Goal: Task Accomplishment & Management: Use online tool/utility

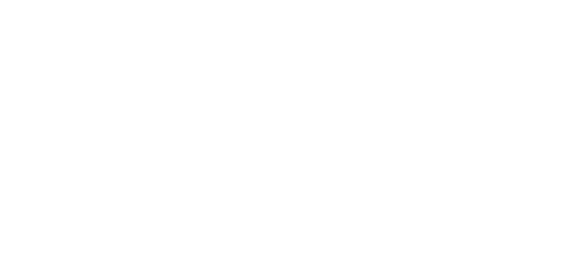
click at [106, 32] on div at bounding box center [290, 136] width 581 height 272
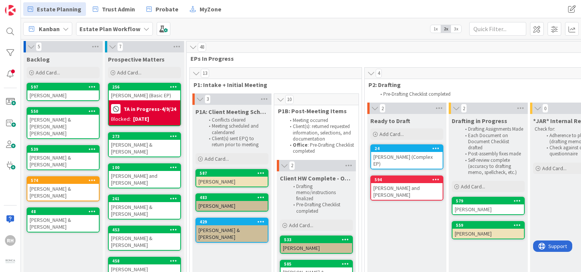
click at [126, 33] on span "Estate Plan Workflow" at bounding box center [109, 28] width 61 height 9
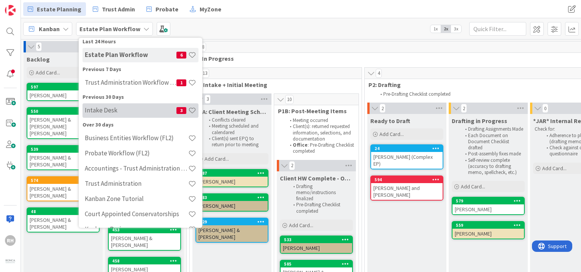
scroll to position [52, 0]
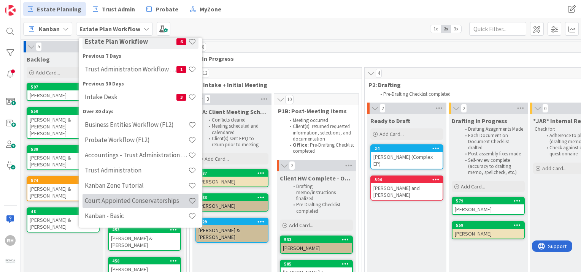
click at [136, 202] on h4 "Court Appointed Conservatorships" at bounding box center [136, 201] width 103 height 8
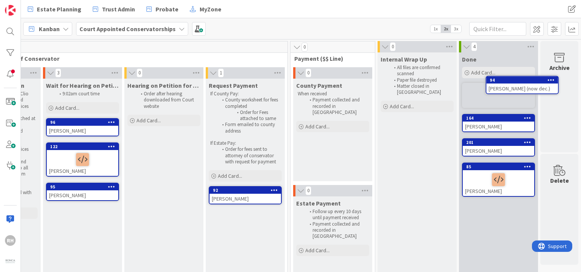
scroll to position [0, 1088]
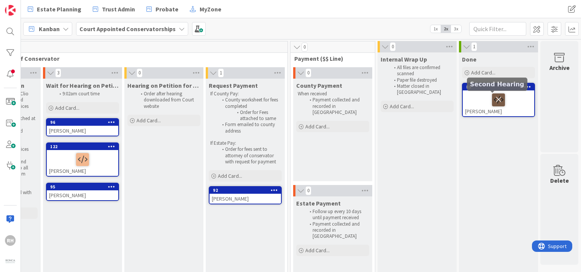
click at [492, 100] on icon at bounding box center [498, 99] width 13 height 12
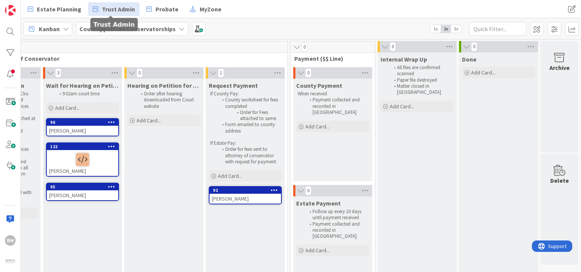
click at [119, 11] on span "Trust Admin" at bounding box center [118, 9] width 33 height 9
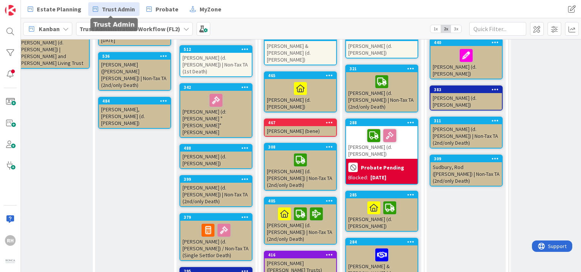
scroll to position [102, 257]
click at [458, 29] on span "3x" at bounding box center [456, 29] width 10 height 8
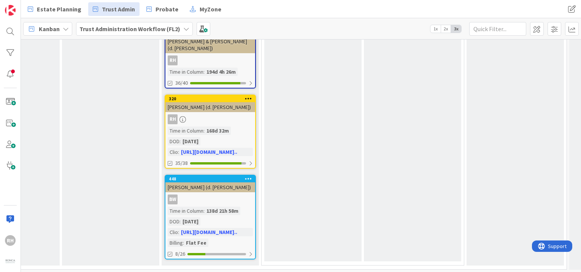
scroll to position [795, 363]
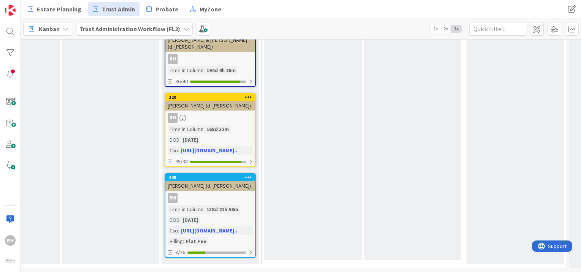
click at [240, 194] on div "BW" at bounding box center [210, 198] width 90 height 10
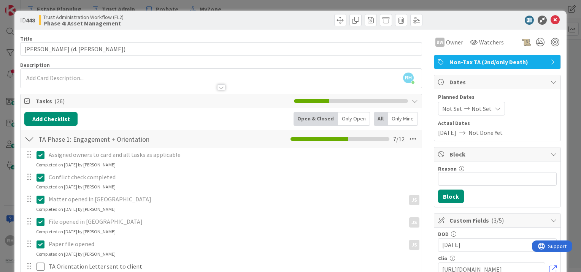
click at [483, 24] on div at bounding box center [493, 20] width 135 height 9
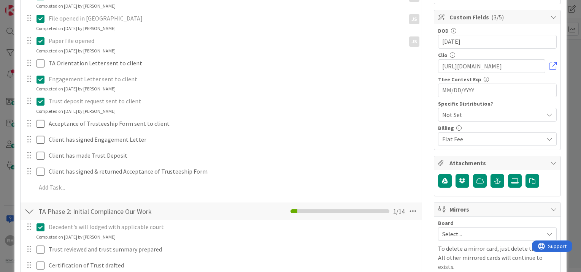
scroll to position [294, 0]
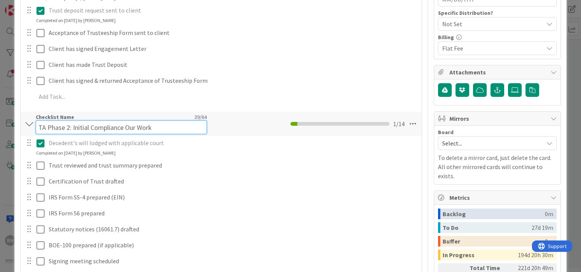
click at [89, 122] on input "TA Phase 2: Initial Compliance Our Work" at bounding box center [121, 127] width 171 height 14
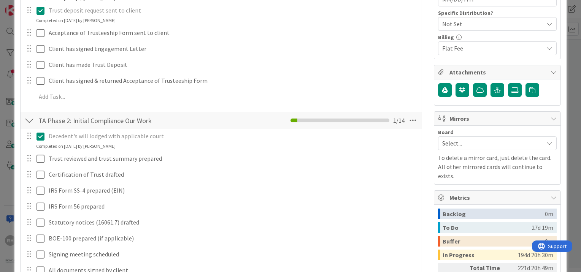
click at [29, 123] on div at bounding box center [29, 121] width 10 height 14
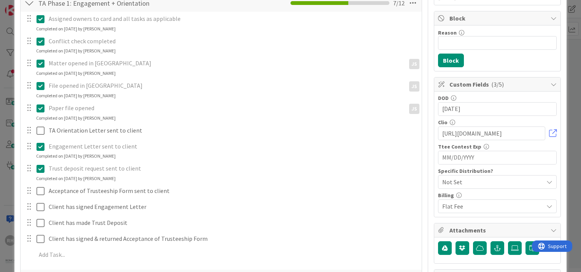
scroll to position [65, 0]
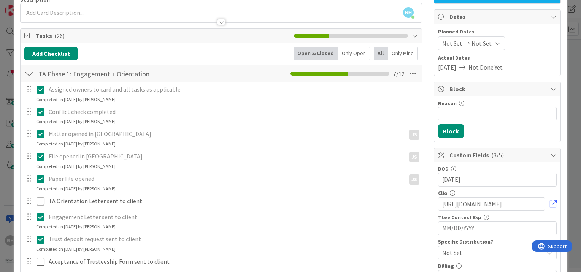
click at [29, 78] on div at bounding box center [29, 74] width 10 height 14
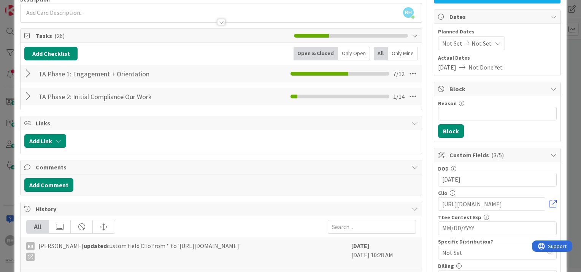
scroll to position [0, 0]
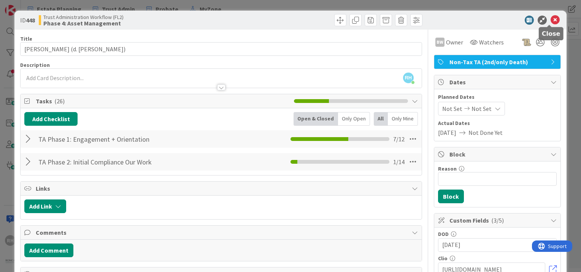
click at [551, 18] on icon at bounding box center [554, 20] width 9 height 9
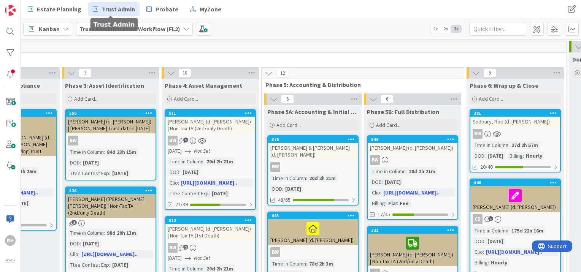
click at [109, 11] on span "Trust Admin" at bounding box center [118, 9] width 33 height 9
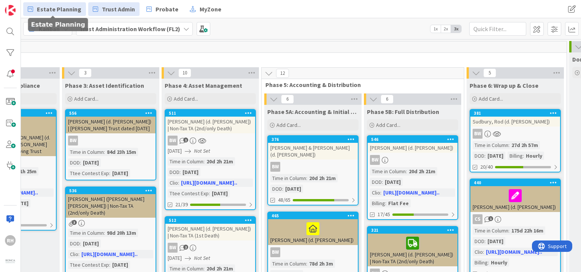
click at [66, 14] on link "Estate Planning" at bounding box center [54, 9] width 63 height 14
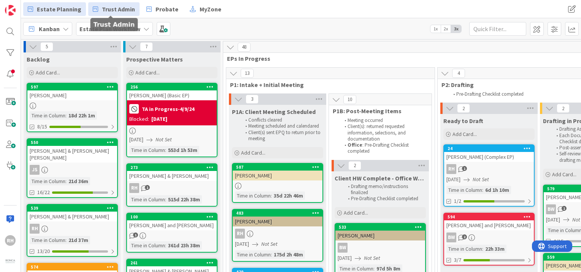
click at [97, 9] on link "Trust Admin" at bounding box center [113, 9] width 51 height 14
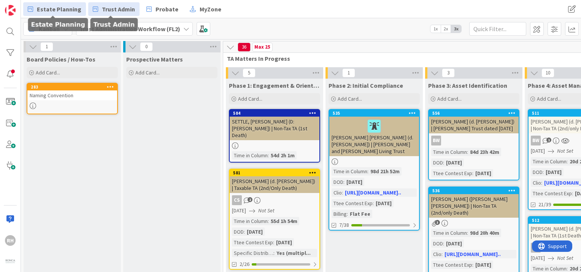
click at [58, 8] on span "Estate Planning" at bounding box center [59, 9] width 44 height 9
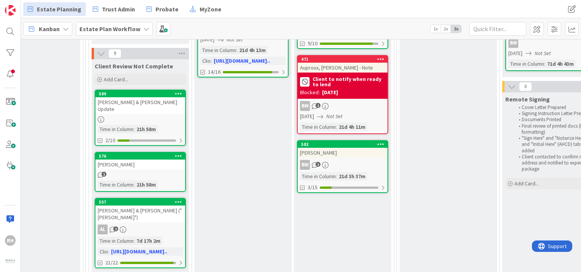
scroll to position [190, 656]
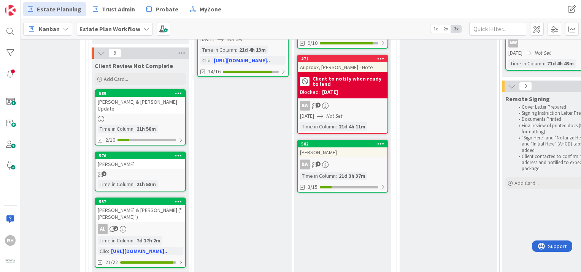
click at [378, 59] on icon at bounding box center [380, 58] width 7 height 5
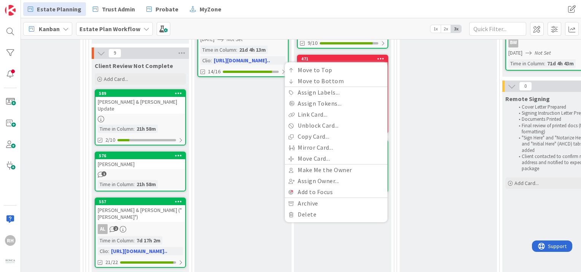
click at [378, 59] on icon at bounding box center [380, 58] width 7 height 5
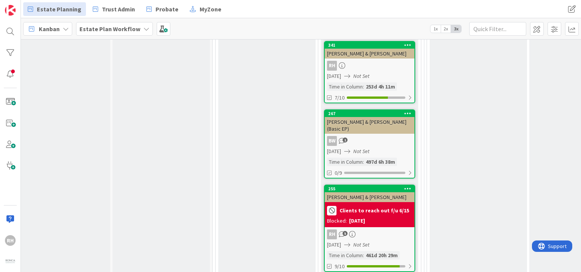
scroll to position [688, 0]
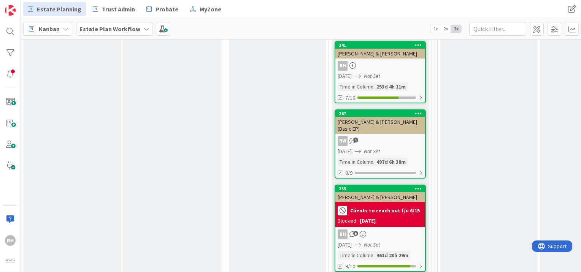
click at [383, 136] on div "BW 1" at bounding box center [380, 141] width 90 height 10
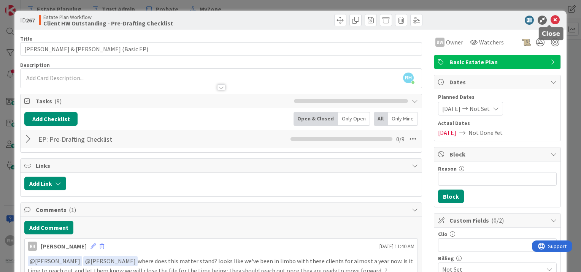
click at [552, 16] on icon at bounding box center [554, 20] width 9 height 9
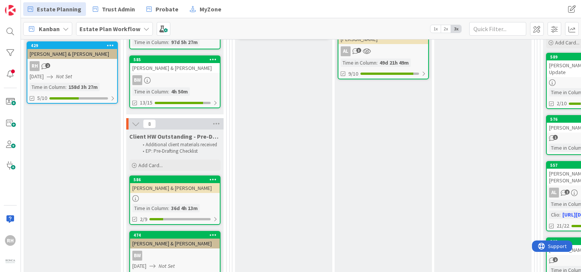
scroll to position [226, 205]
click at [197, 186] on div "[PERSON_NAME] & [PERSON_NAME]" at bounding box center [175, 188] width 90 height 10
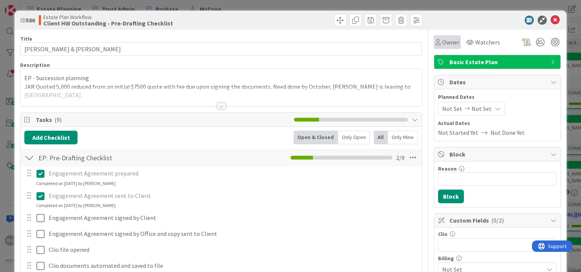
click at [445, 39] on span "Owner" at bounding box center [450, 42] width 17 height 9
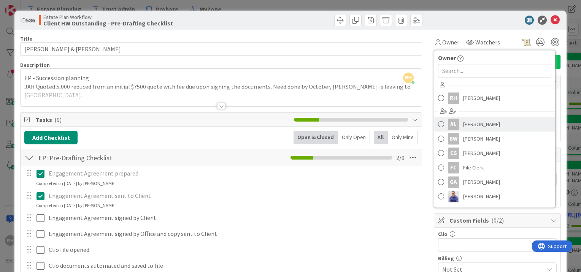
click at [467, 125] on span "[PERSON_NAME]" at bounding box center [481, 124] width 37 height 11
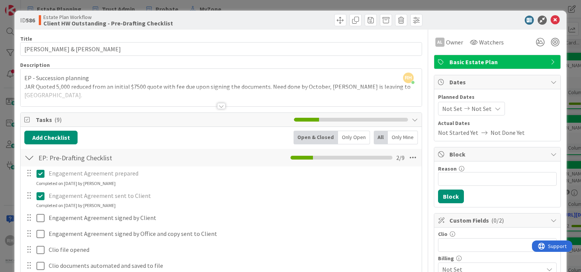
click at [482, 18] on div at bounding box center [493, 20] width 135 height 9
click at [552, 19] on icon at bounding box center [554, 20] width 9 height 9
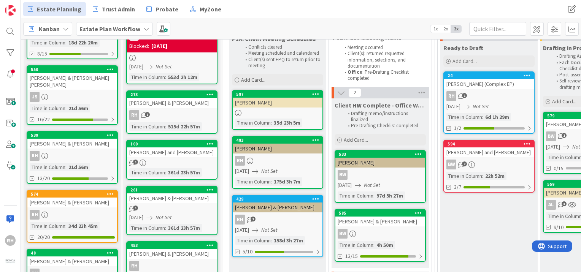
scroll to position [72, 0]
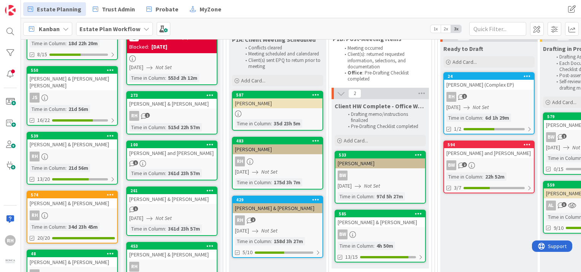
click at [307, 144] on div "[PERSON_NAME]" at bounding box center [278, 149] width 90 height 10
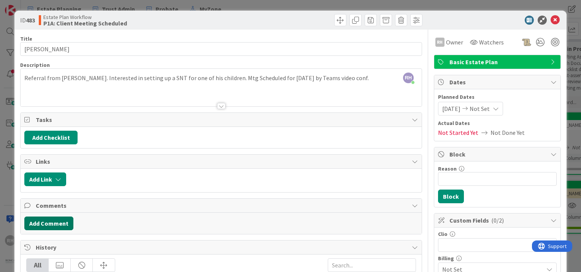
click at [49, 220] on button "Add Comment" at bounding box center [48, 224] width 49 height 14
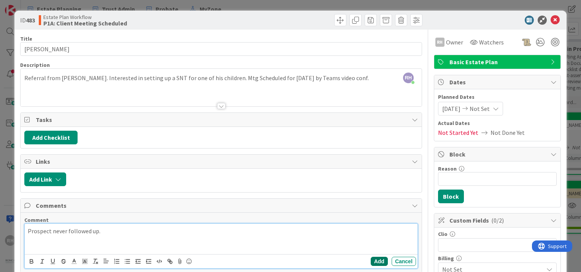
click at [370, 258] on button "Add" at bounding box center [378, 261] width 17 height 9
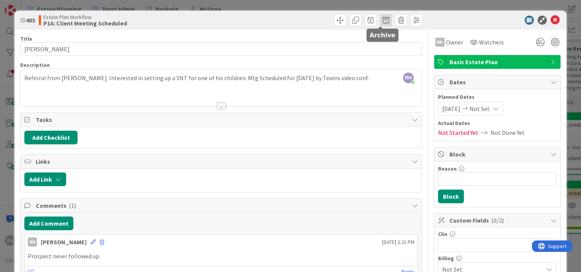
click at [381, 19] on span at bounding box center [386, 20] width 12 height 12
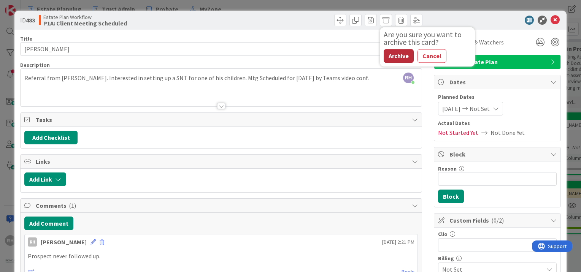
click at [390, 56] on button "Archive" at bounding box center [398, 56] width 30 height 14
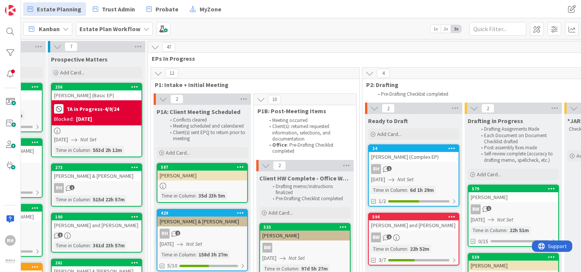
scroll to position [81, 78]
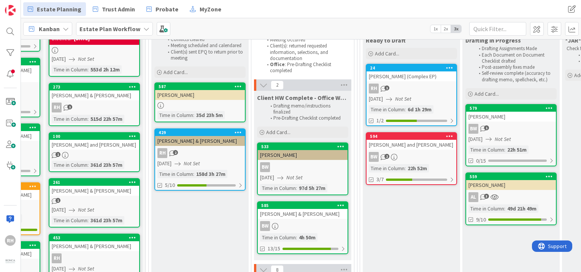
click at [322, 170] on div "BW" at bounding box center [303, 167] width 90 height 10
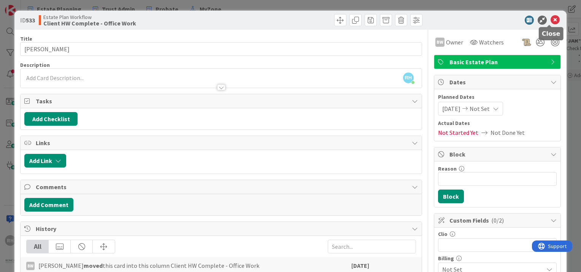
click at [550, 21] on icon at bounding box center [554, 20] width 9 height 9
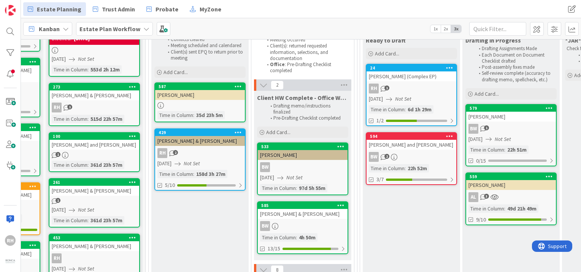
click at [119, 26] on b "Estate Plan Workflow" at bounding box center [109, 29] width 61 height 8
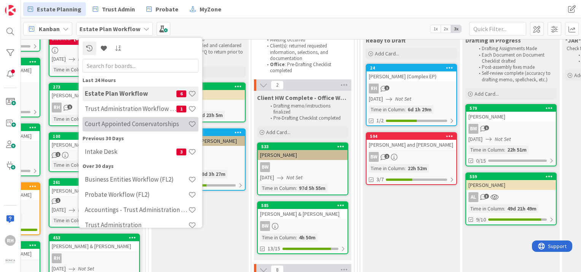
click at [117, 120] on h4 "Court Appointed Conservatorships" at bounding box center [136, 124] width 103 height 8
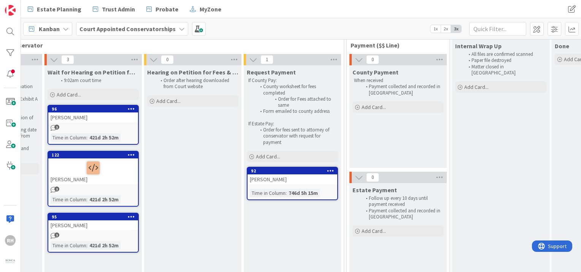
scroll to position [13, 1435]
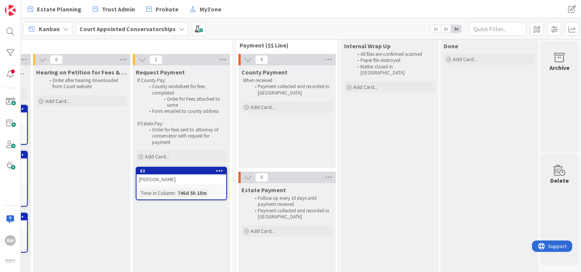
click at [205, 180] on div "[PERSON_NAME]" at bounding box center [181, 179] width 90 height 10
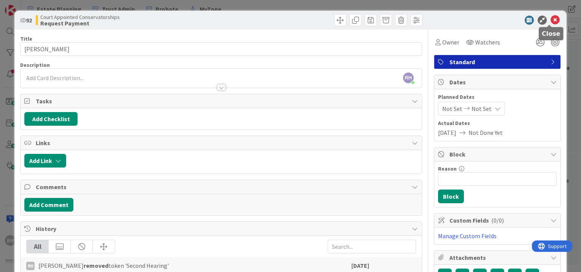
click at [550, 20] on icon at bounding box center [554, 20] width 9 height 9
